Goal: Task Accomplishment & Management: Manage account settings

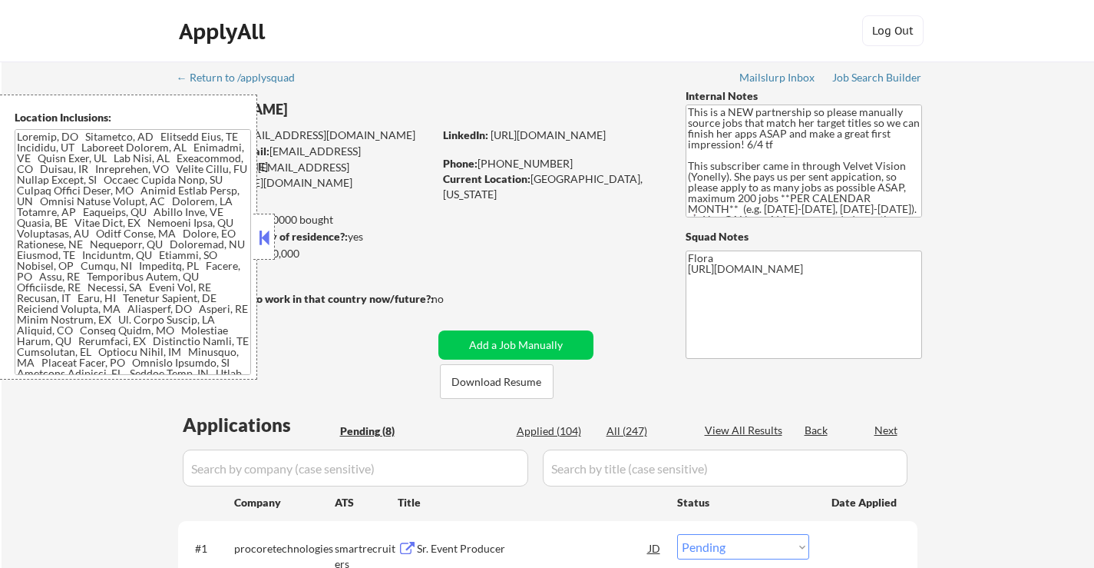
select select ""pending""
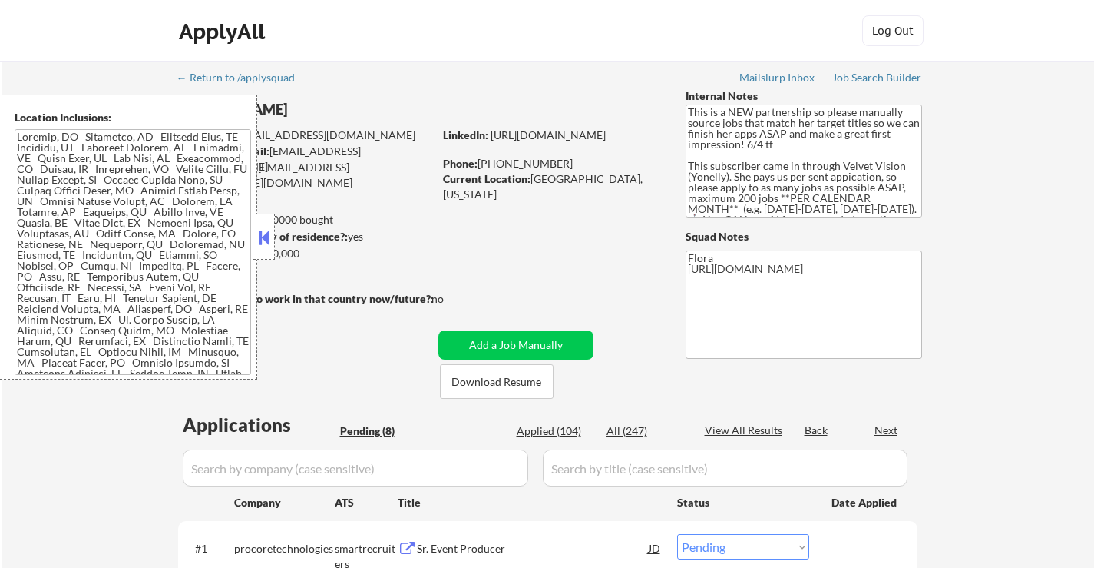
select select ""pending""
click at [501, 381] on button "Download Resume" at bounding box center [497, 381] width 114 height 35
click at [262, 223] on div at bounding box center [264, 237] width 22 height 46
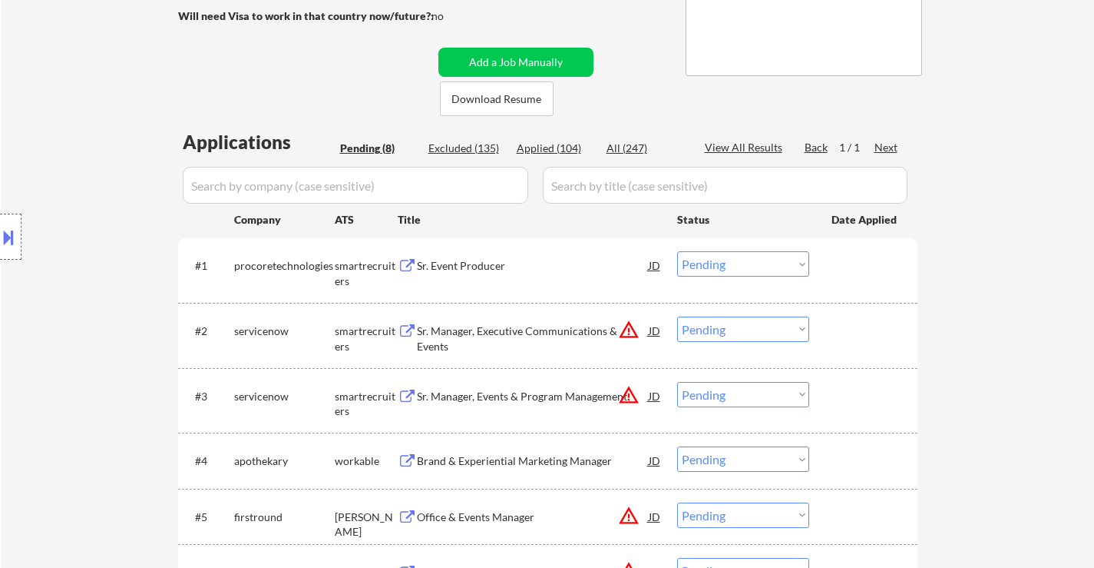
scroll to position [307, 0]
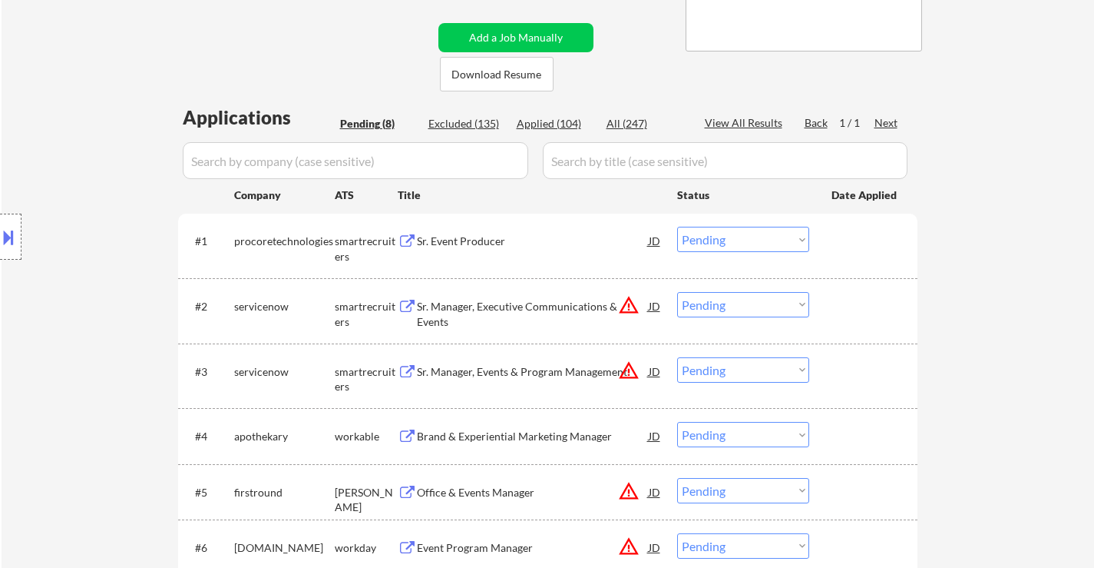
click at [481, 241] on div "Sr. Event Producer" at bounding box center [533, 240] width 232 height 15
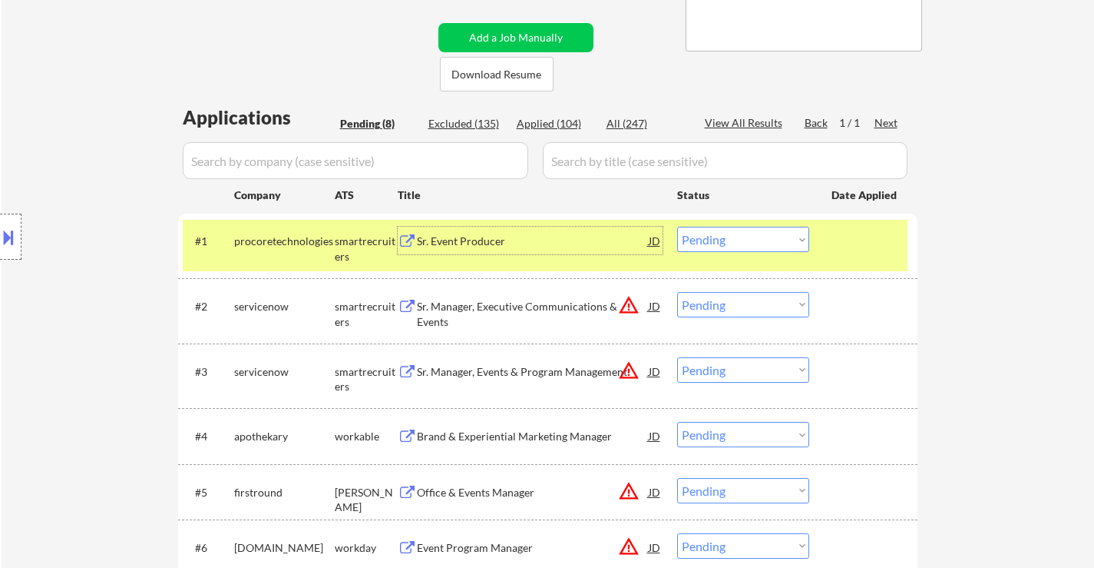
click at [573, 300] on div "Sr. Manager, Executive Communications & Events" at bounding box center [533, 314] width 232 height 30
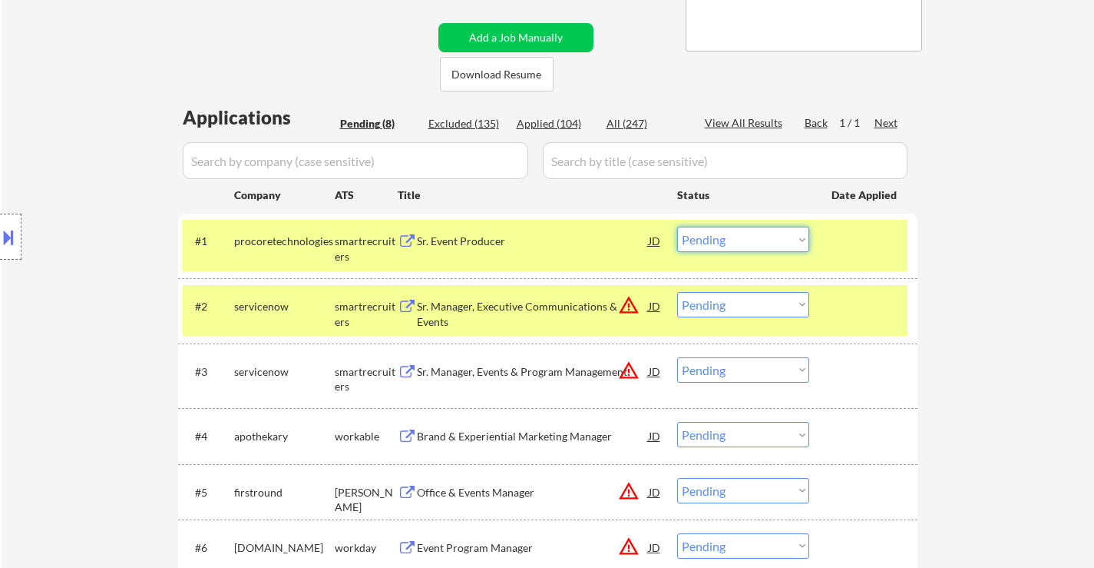
click at [740, 237] on select "Choose an option... Pending Applied Excluded (Questions) Excluded (Expired) Exc…" at bounding box center [743, 239] width 132 height 25
click at [677, 227] on select "Choose an option... Pending Applied Excluded (Questions) Excluded (Expired) Exc…" at bounding box center [743, 239] width 132 height 25
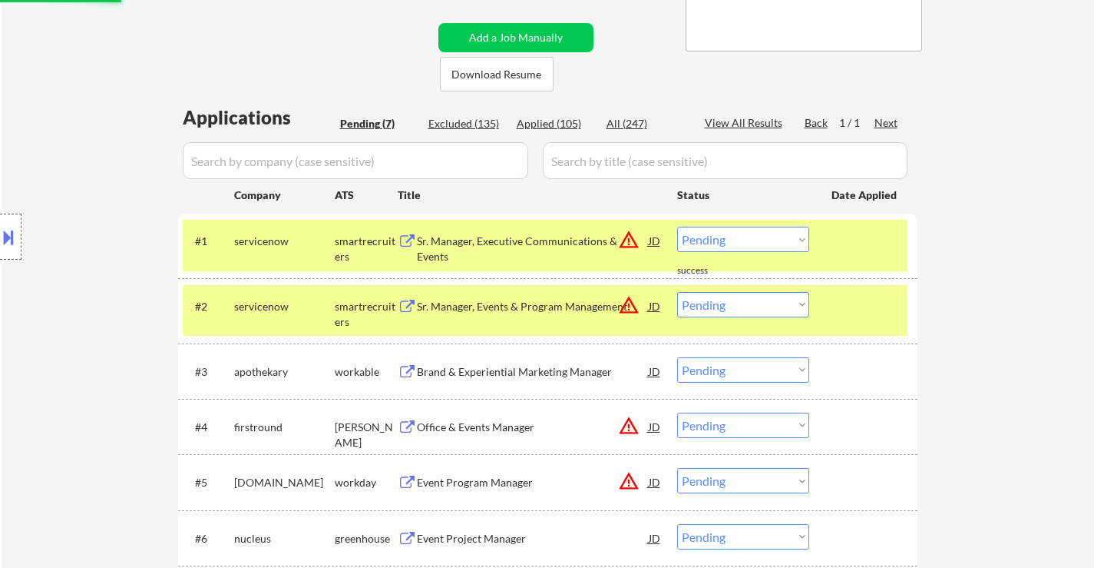
click at [539, 369] on div "Brand & Experiential Marketing Manager" at bounding box center [533, 371] width 232 height 15
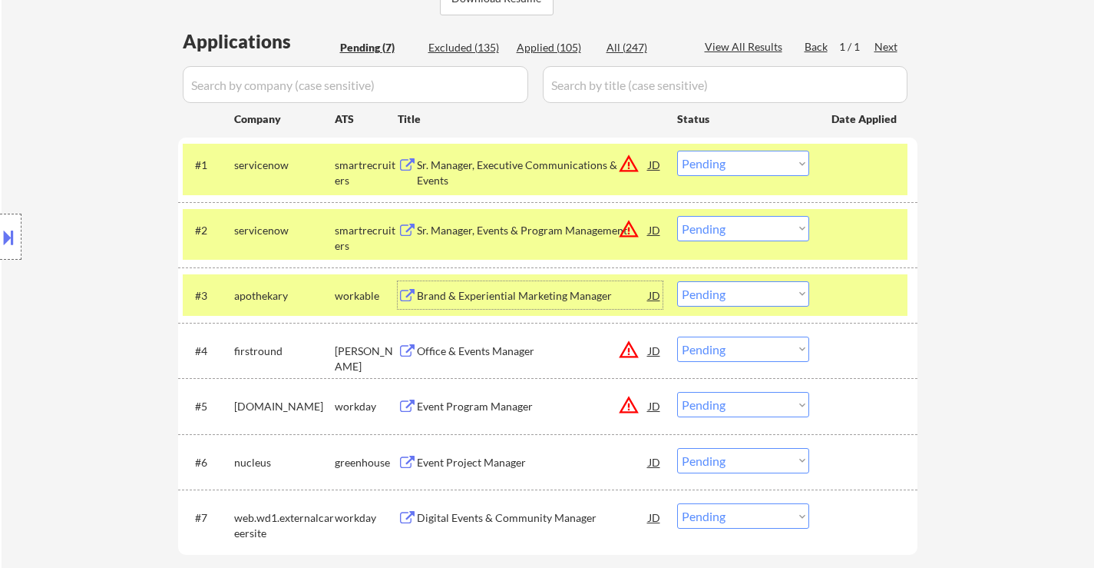
scroll to position [384, 0]
click at [730, 161] on select "Choose an option... Pending Applied Excluded (Questions) Excluded (Expired) Exc…" at bounding box center [743, 162] width 132 height 25
click at [677, 150] on select "Choose an option... Pending Applied Excluded (Questions) Excluded (Expired) Exc…" at bounding box center [743, 162] width 132 height 25
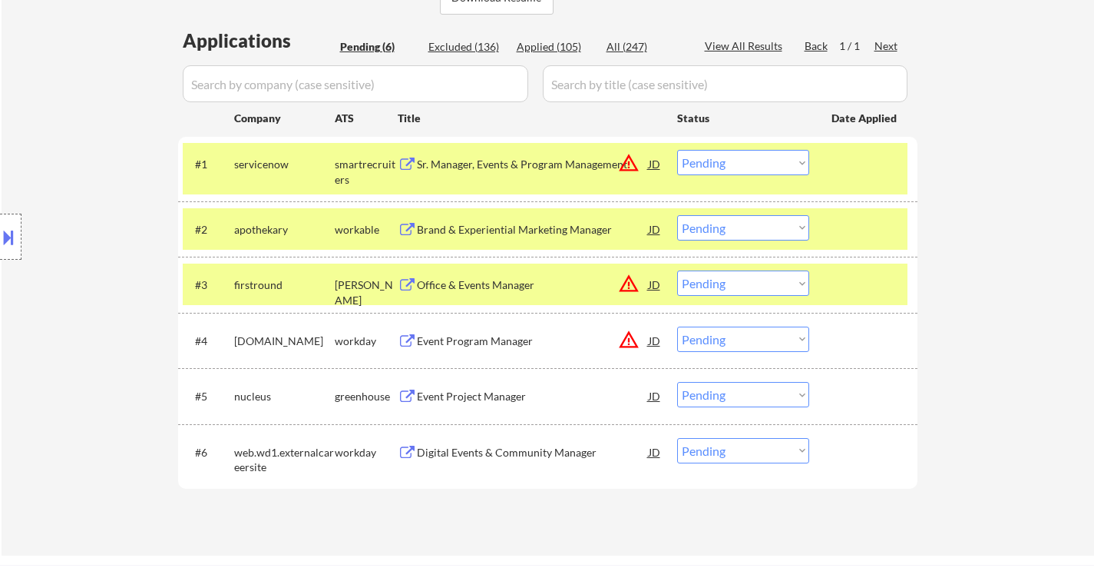
click at [770, 165] on select "Choose an option... Pending Applied Excluded (Questions) Excluded (Expired) Exc…" at bounding box center [743, 162] width 132 height 25
click at [677, 150] on select "Choose an option... Pending Applied Excluded (Questions) Excluded (Expired) Exc…" at bounding box center [743, 162] width 132 height 25
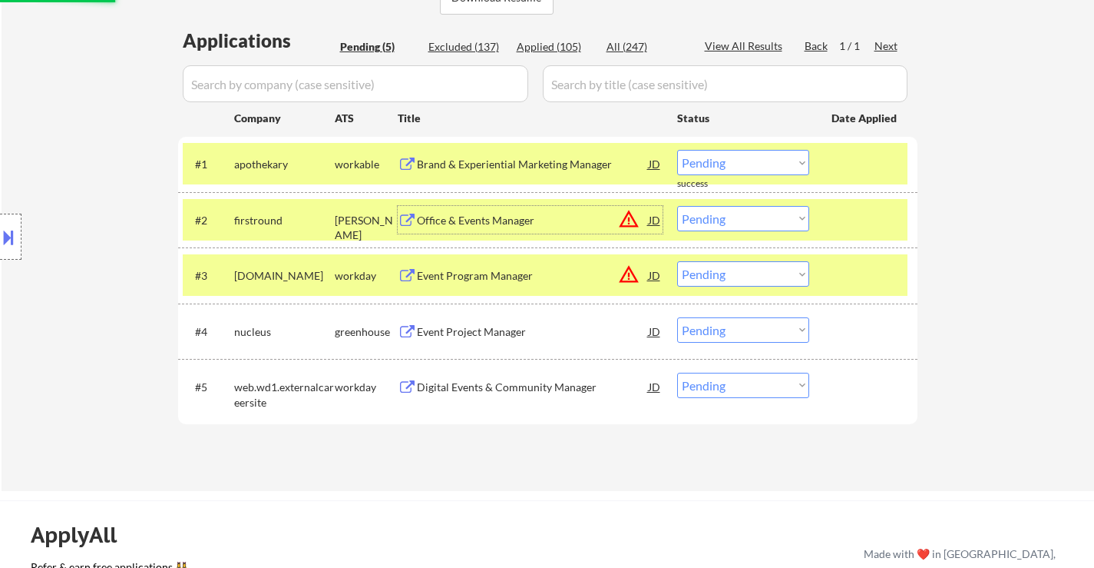
click at [543, 227] on div "Office & Events Manager" at bounding box center [533, 220] width 232 height 15
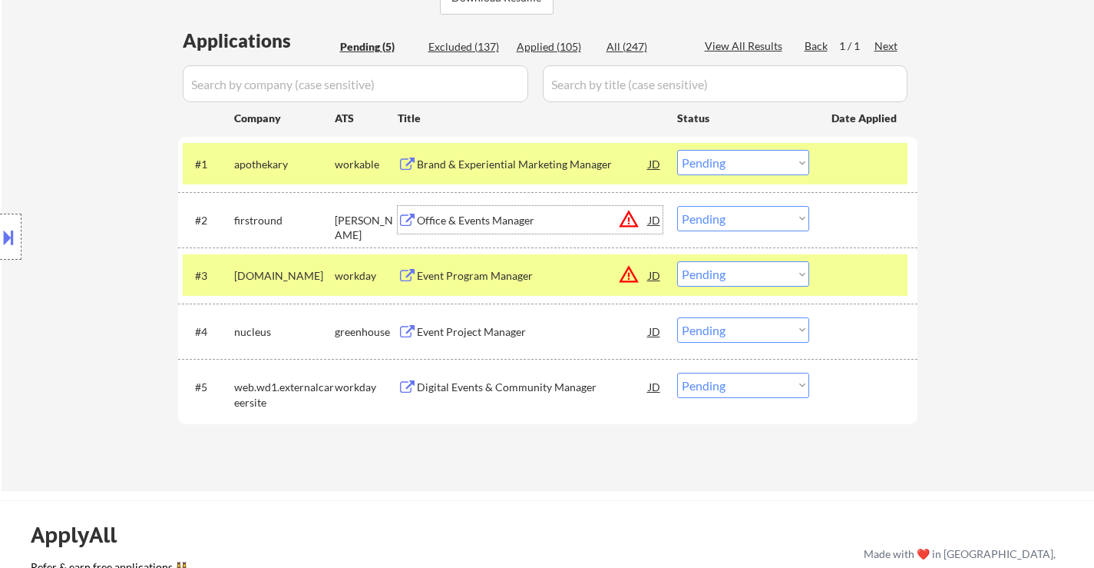
click at [786, 154] on select "Choose an option... Pending Applied Excluded (Questions) Excluded (Expired) Exc…" at bounding box center [743, 162] width 132 height 25
click at [677, 150] on select "Choose an option... Pending Applied Excluded (Questions) Excluded (Expired) Exc…" at bounding box center [743, 162] width 132 height 25
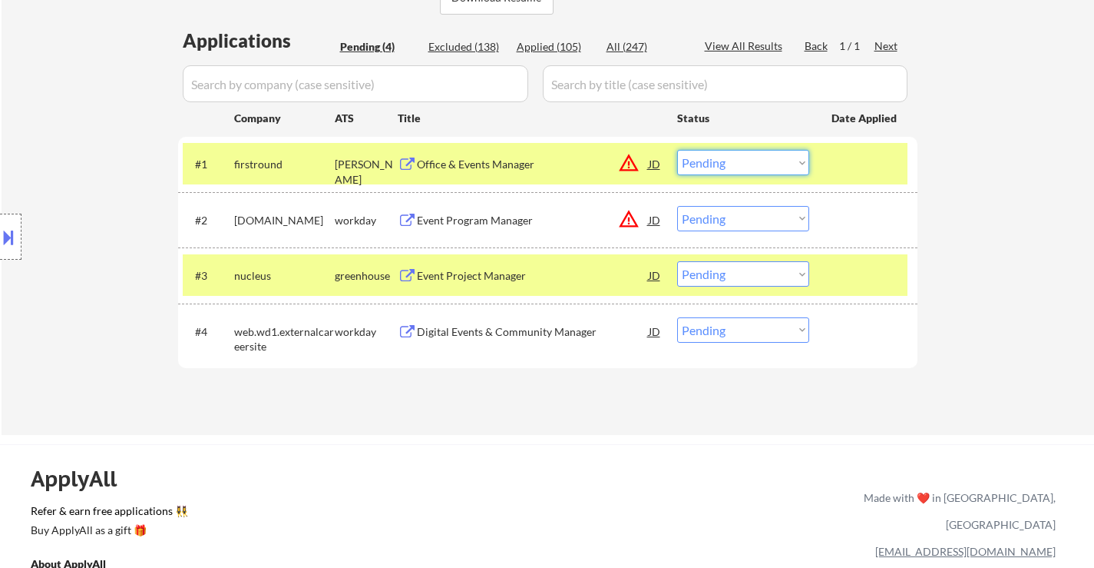
click at [760, 161] on select "Choose an option... Pending Applied Excluded (Questions) Excluded (Expired) Exc…" at bounding box center [743, 162] width 132 height 25
click at [677, 150] on select "Choose an option... Pending Applied Excluded (Questions) Excluded (Expired) Exc…" at bounding box center [743, 162] width 132 height 25
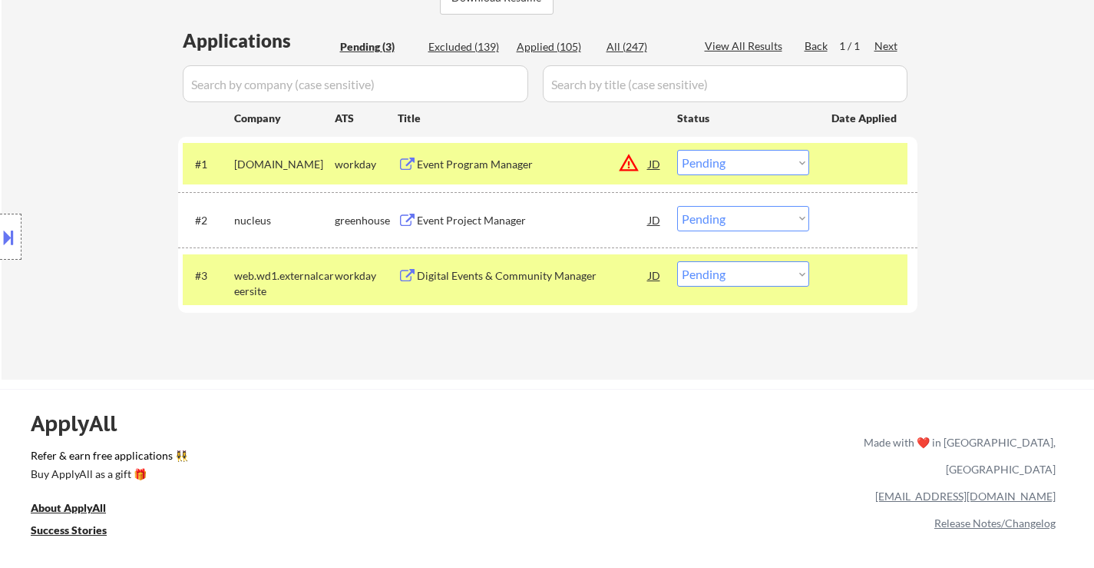
click at [509, 169] on div "Event Program Manager" at bounding box center [533, 164] width 232 height 15
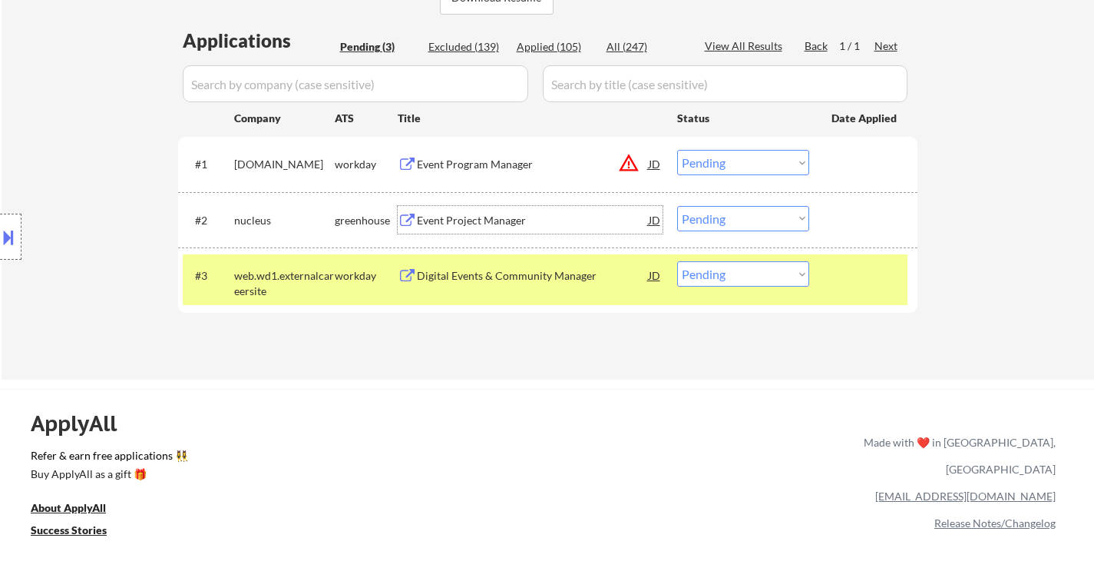
click at [463, 217] on div "Event Project Manager" at bounding box center [533, 220] width 232 height 15
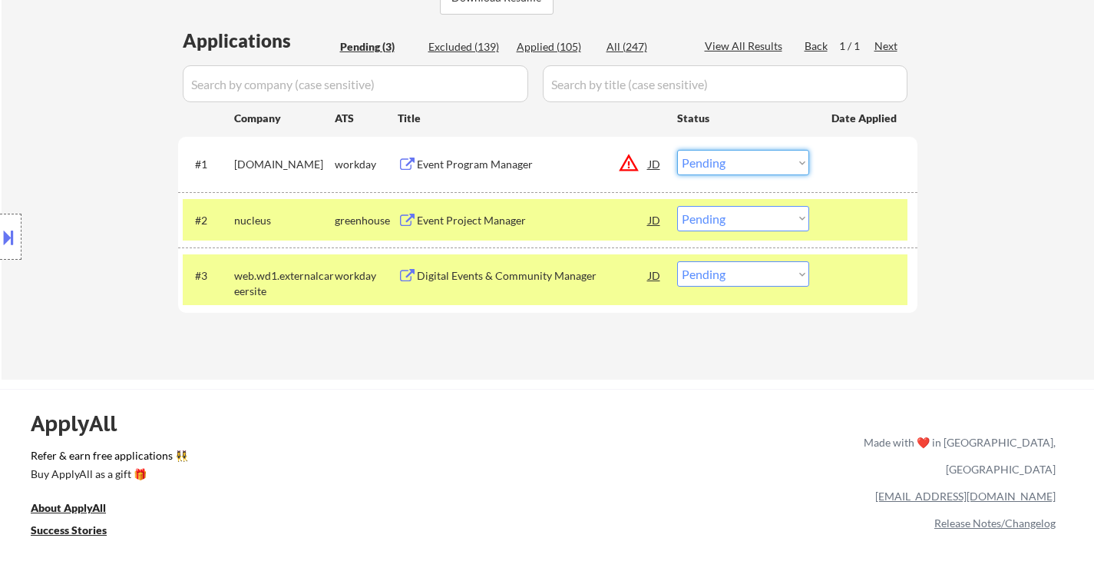
click at [704, 163] on select "Choose an option... Pending Applied Excluded (Questions) Excluded (Expired) Exc…" at bounding box center [743, 162] width 132 height 25
click at [677, 150] on select "Choose an option... Pending Applied Excluded (Questions) Excluded (Expired) Exc…" at bounding box center [743, 162] width 132 height 25
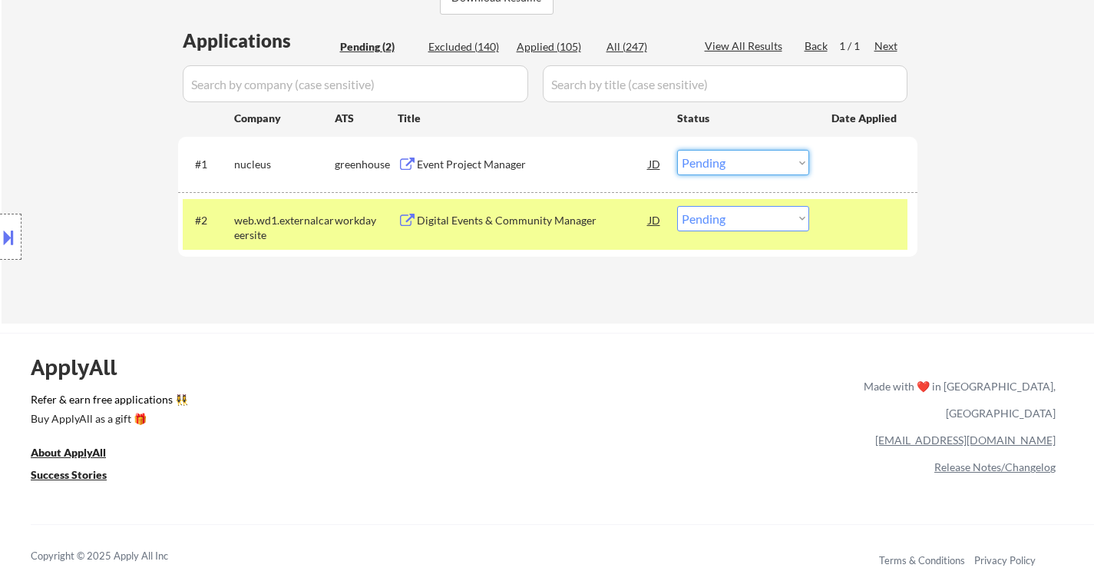
click at [733, 162] on select "Choose an option... Pending Applied Excluded (Questions) Excluded (Expired) Exc…" at bounding box center [743, 162] width 132 height 25
click at [677, 150] on select "Choose an option... Pending Applied Excluded (Questions) Excluded (Expired) Exc…" at bounding box center [743, 162] width 132 height 25
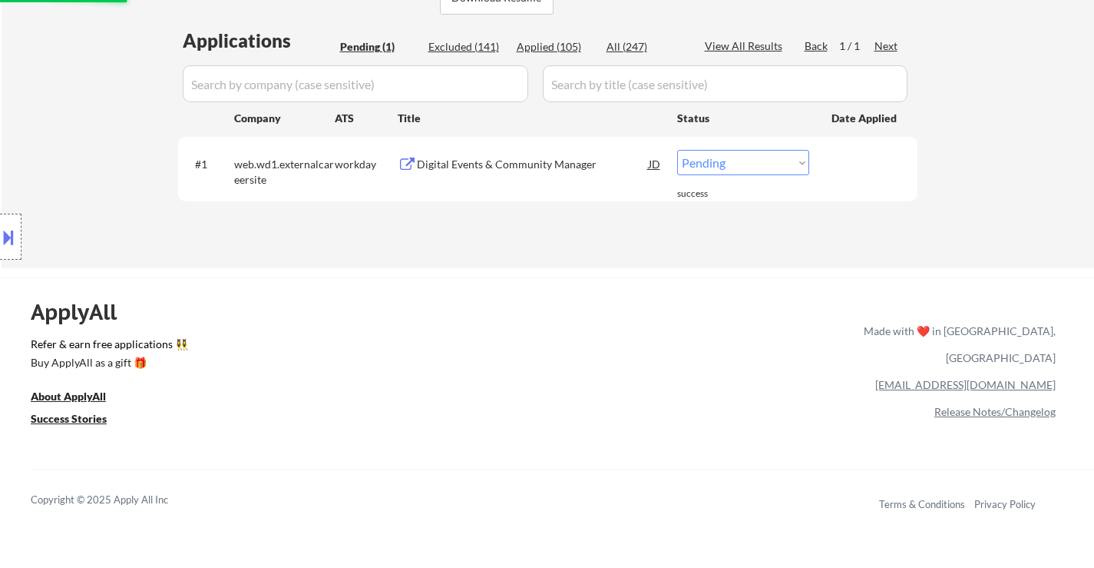
click at [496, 169] on div "Digital Events & Community Manager" at bounding box center [533, 164] width 232 height 15
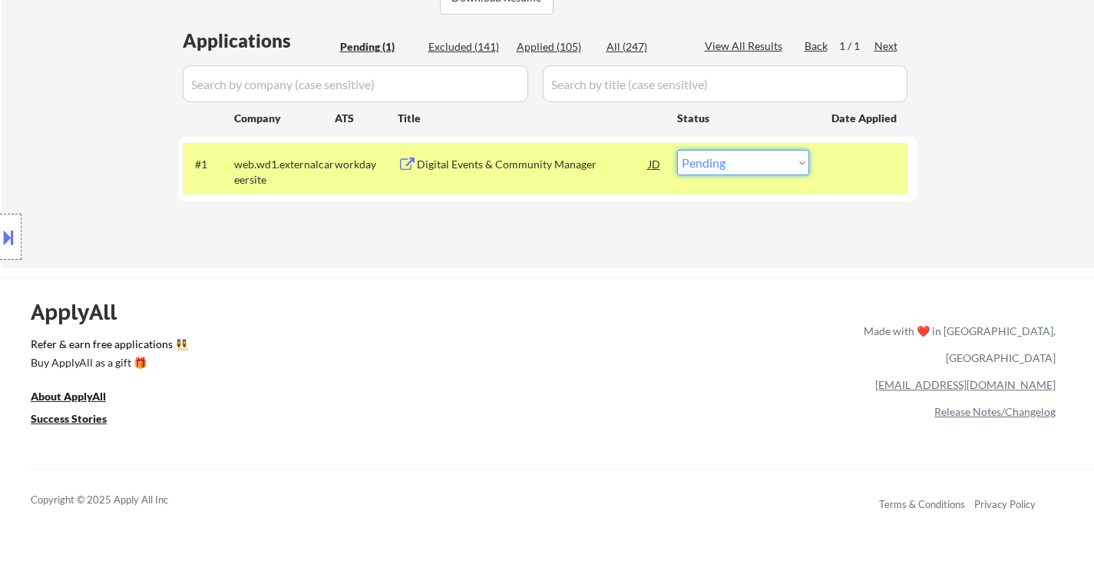
click at [743, 166] on select "Choose an option... Pending Applied Excluded (Questions) Excluded (Expired) Exc…" at bounding box center [743, 162] width 132 height 25
select select ""applied""
click at [677, 150] on select "Choose an option... Pending Applied Excluded (Questions) Excluded (Expired) Exc…" at bounding box center [743, 162] width 132 height 25
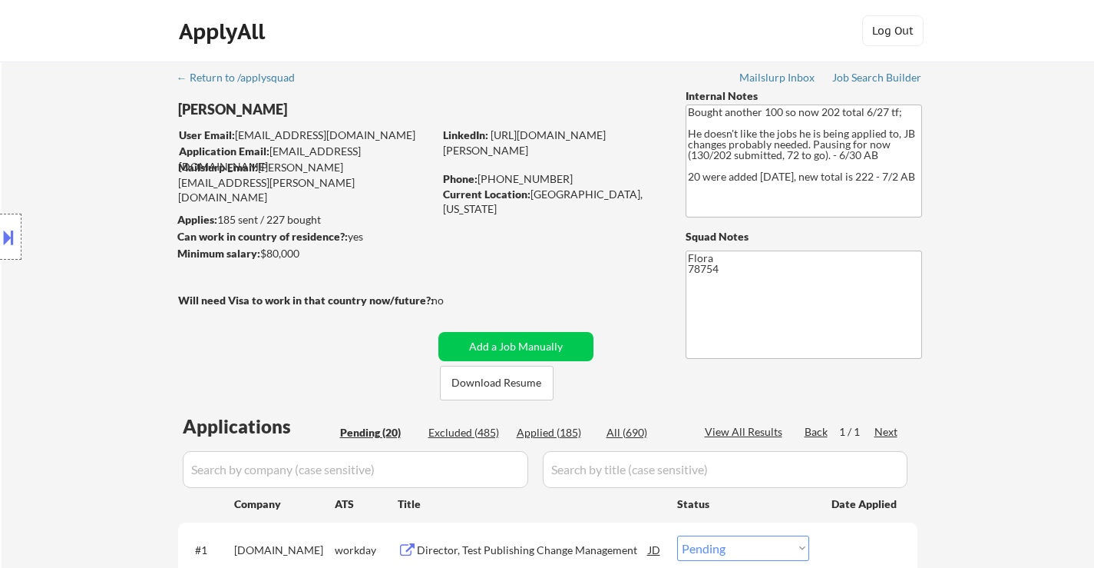
select select ""pending""
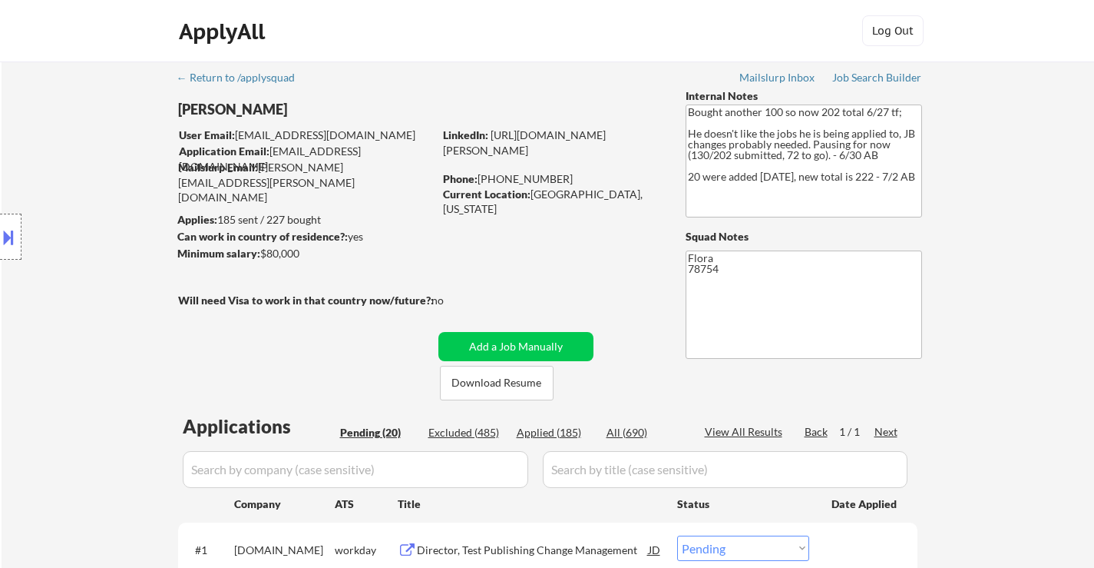
select select ""pending""
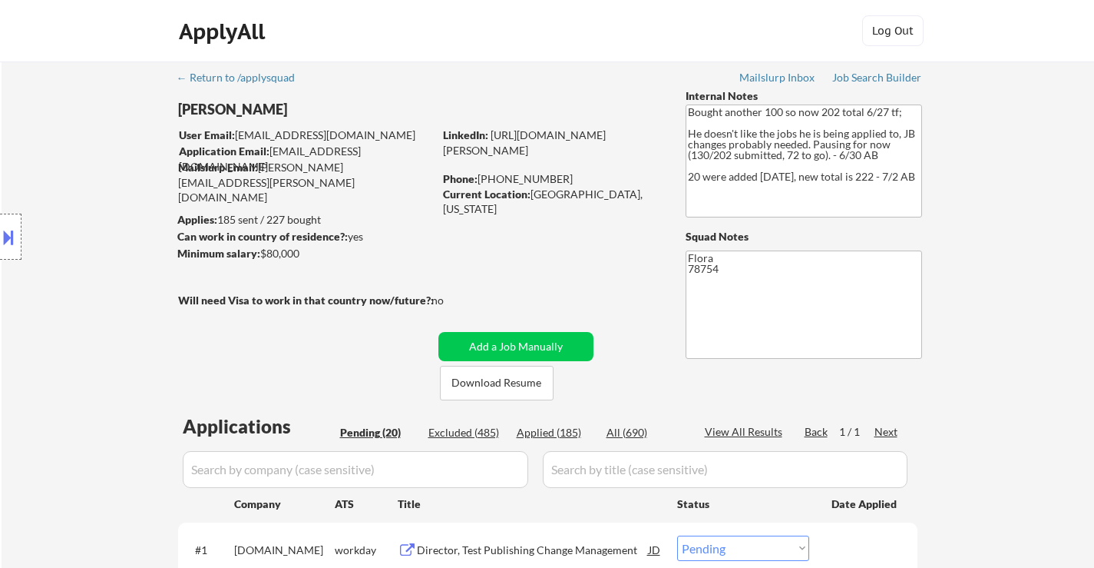
select select ""pending""
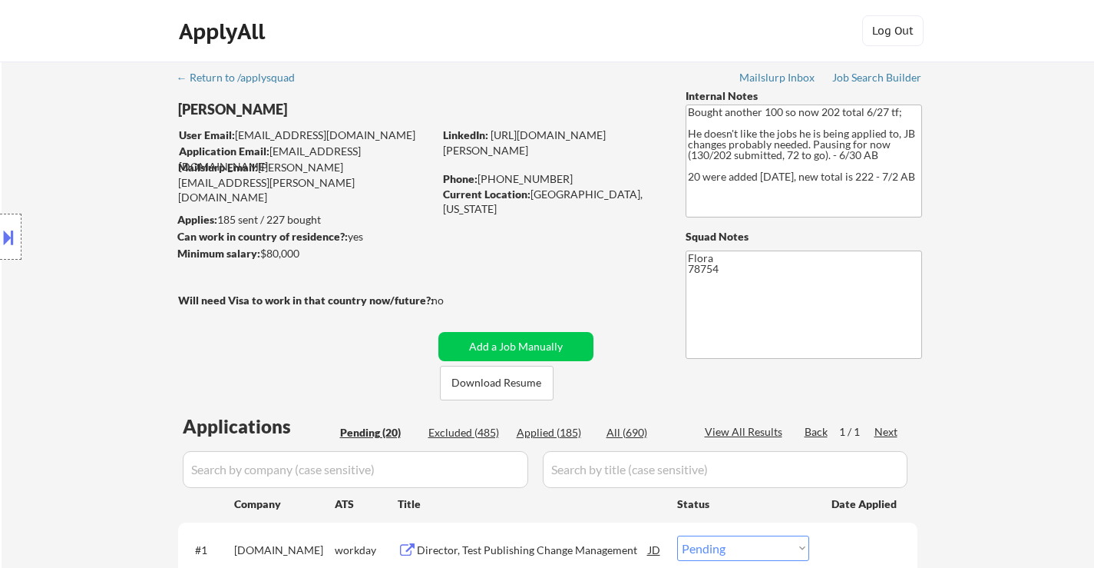
select select ""pending""
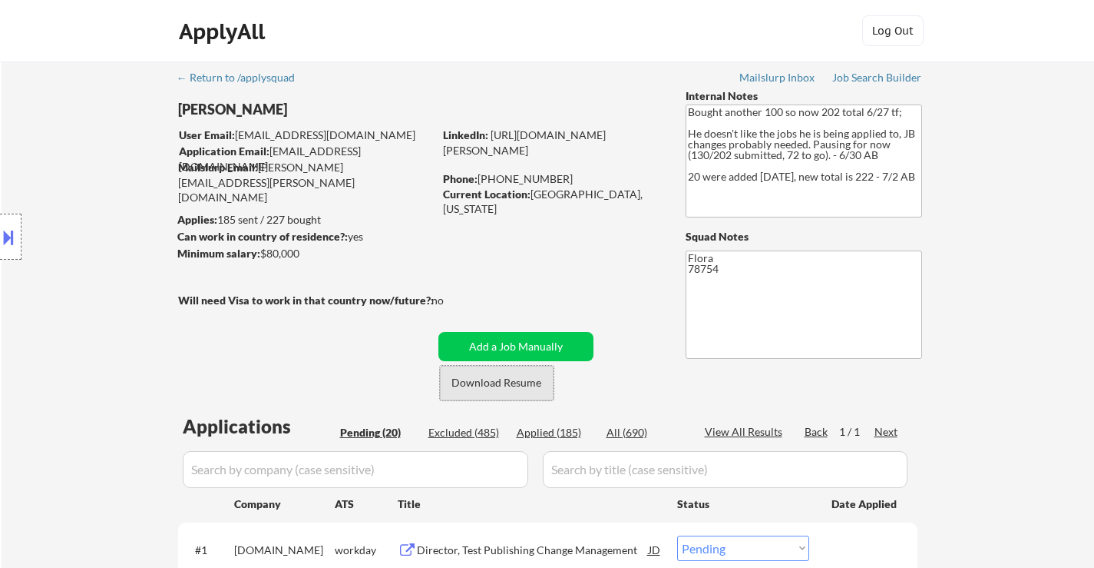
click at [482, 383] on button "Download Resume" at bounding box center [497, 383] width 114 height 35
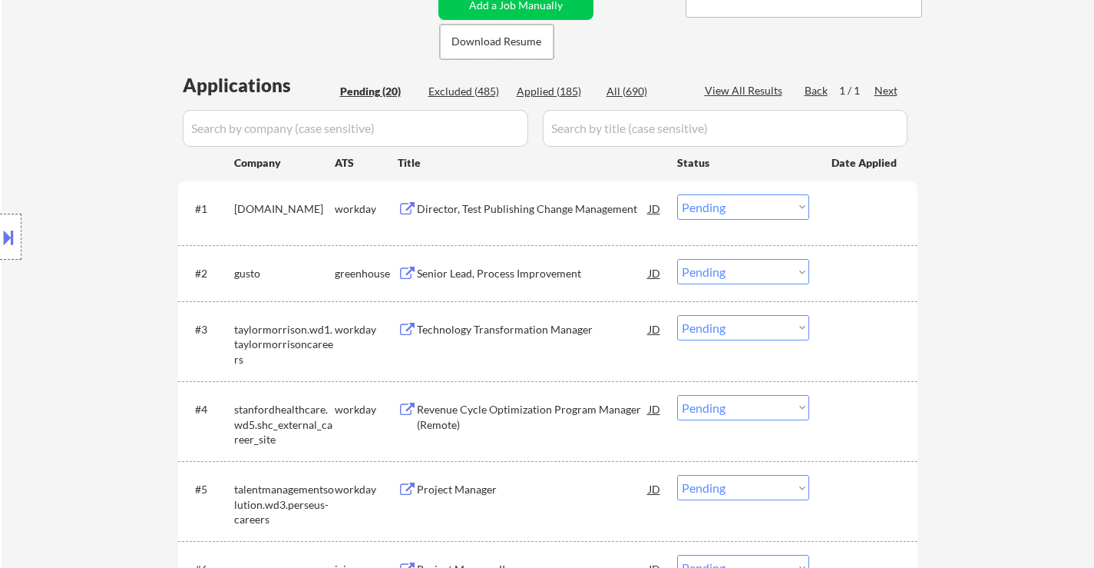
scroll to position [384, 0]
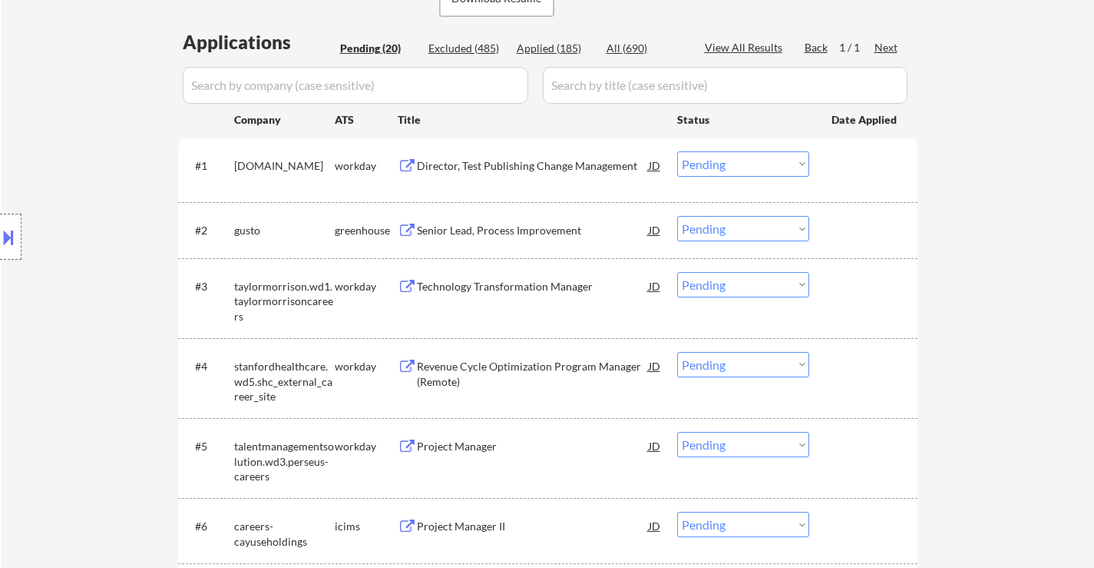
click at [587, 168] on div "Director, Test Publishing Change Management" at bounding box center [533, 165] width 232 height 15
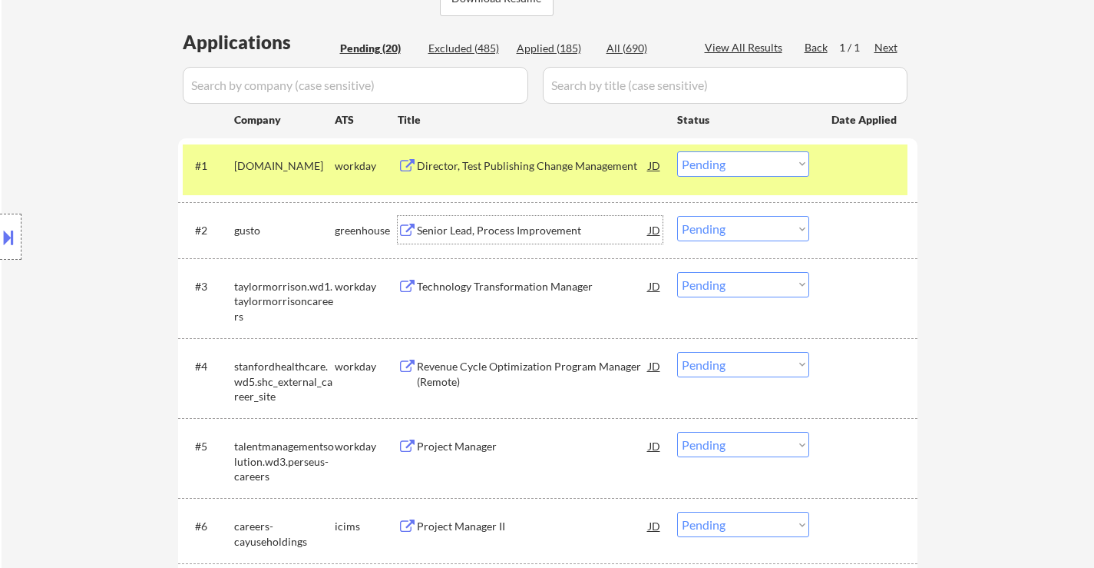
click at [490, 236] on div "Senior Lead, Process Improvement" at bounding box center [533, 230] width 232 height 15
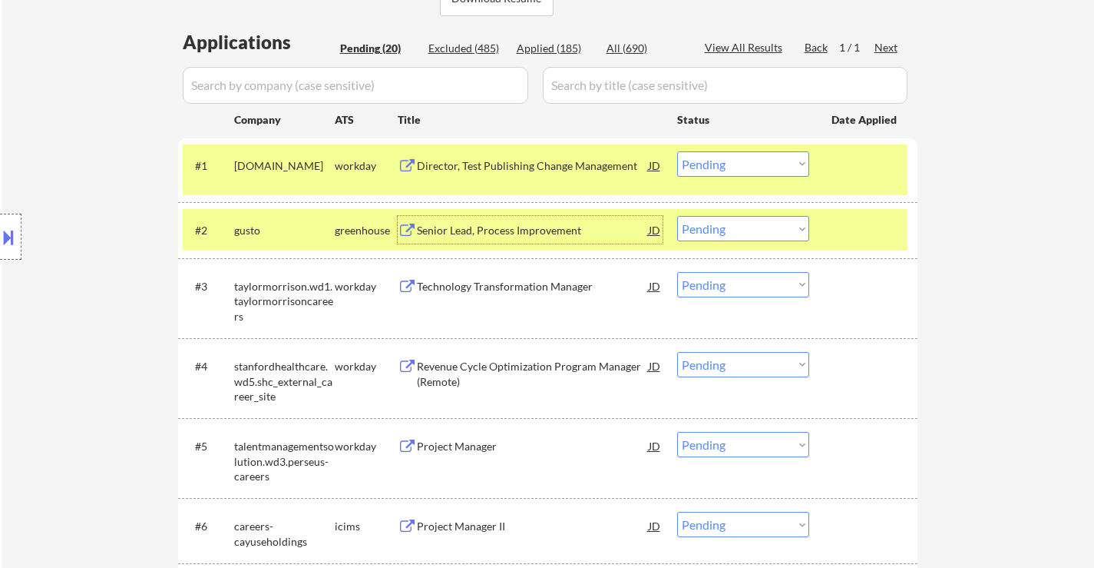
click at [757, 164] on select "Choose an option... Pending Applied Excluded (Questions) Excluded (Expired) Exc…" at bounding box center [743, 163] width 132 height 25
click at [677, 151] on select "Choose an option... Pending Applied Excluded (Questions) Excluded (Expired) Exc…" at bounding box center [743, 163] width 132 height 25
select select ""pending""
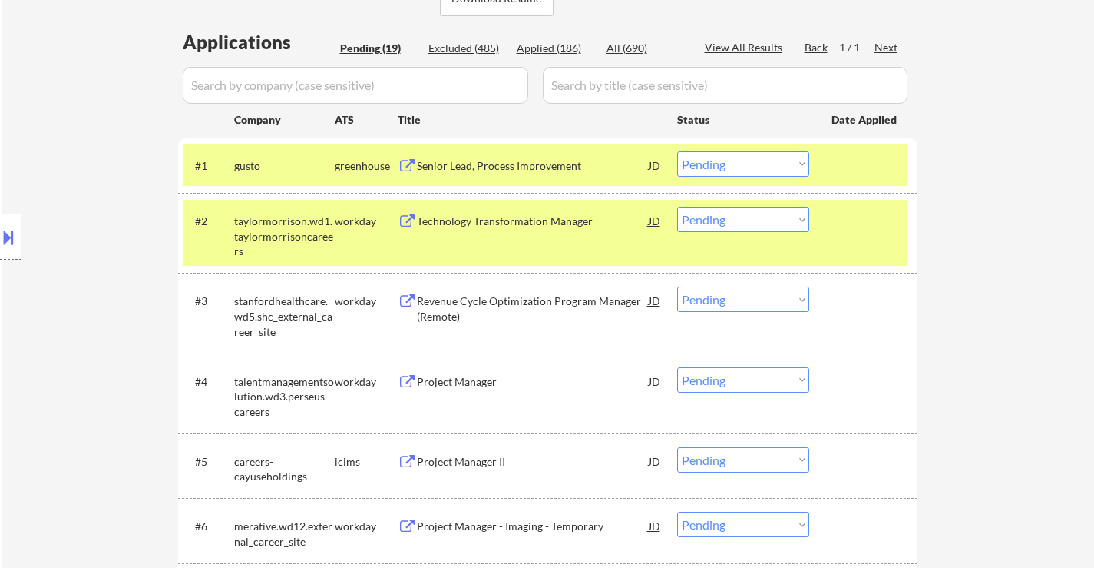
drag, startPoint x: 865, startPoint y: 224, endPoint x: 696, endPoint y: 227, distance: 169.0
click at [865, 225] on div at bounding box center [866, 221] width 68 height 28
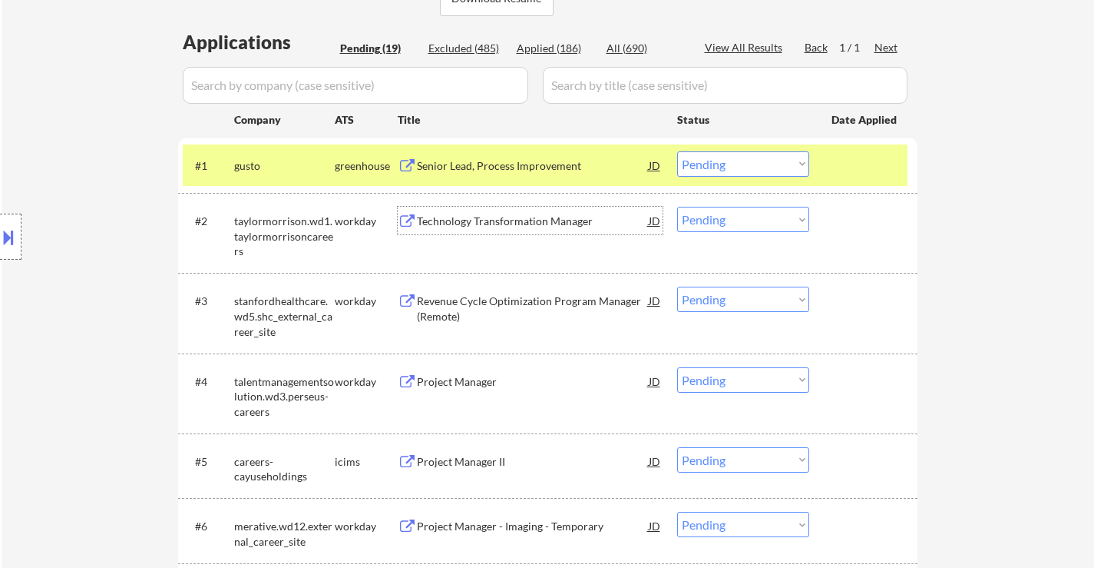
click at [508, 227] on div "Technology Transformation Manager" at bounding box center [533, 221] width 232 height 15
